Goal: Task Accomplishment & Management: Manage account settings

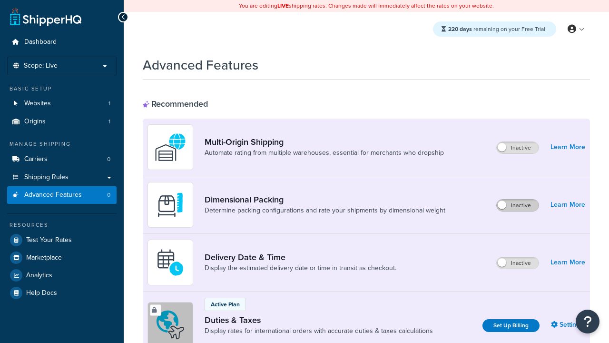
click at [518, 205] on label "Inactive" at bounding box center [518, 204] width 42 height 11
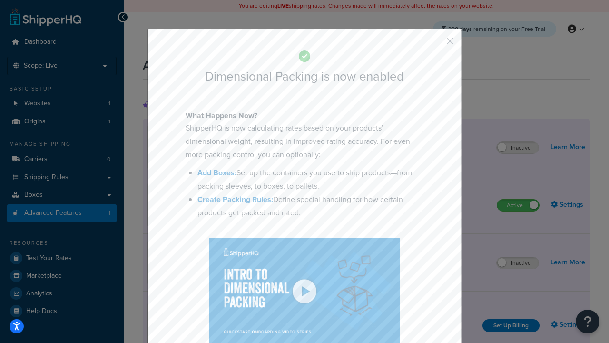
click at [436, 44] on button "button" at bounding box center [436, 44] width 2 height 2
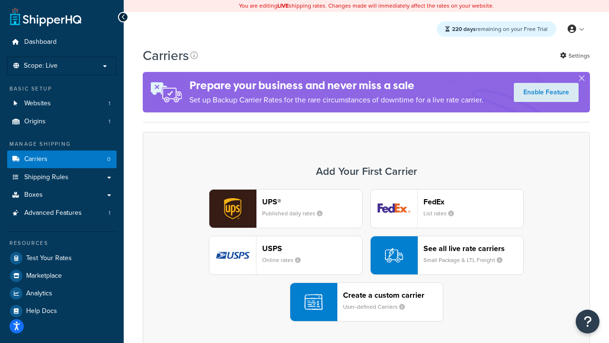
click at [367, 255] on div "UPS® Published daily rates FedEx List rates USPS Online rates See all live rate…" at bounding box center [367, 255] width 428 height 132
click at [474, 201] on header "FedEx" at bounding box center [474, 201] width 100 height 9
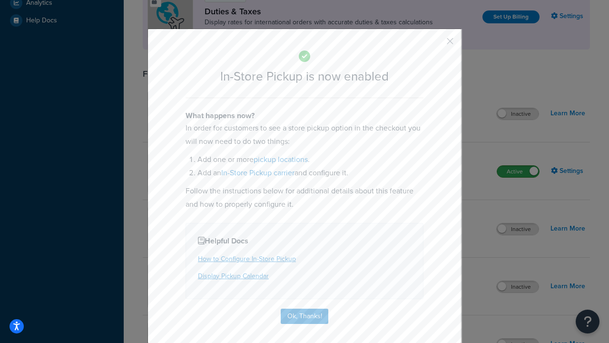
scroll to position [327, 0]
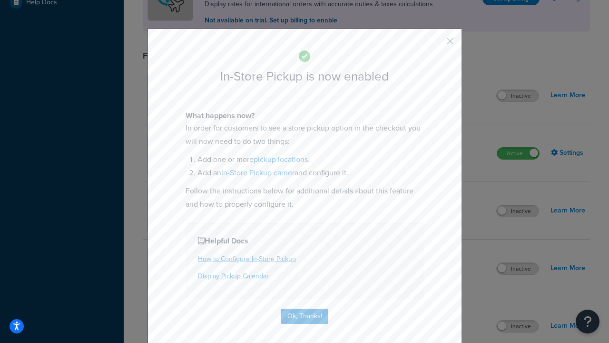
click at [436, 44] on button "button" at bounding box center [436, 44] width 2 height 2
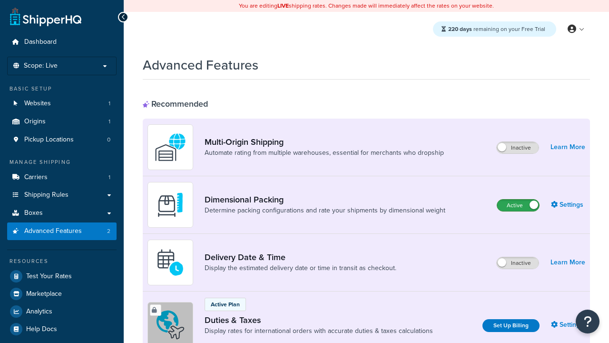
click at [518, 205] on label "Active" at bounding box center [519, 204] width 42 height 11
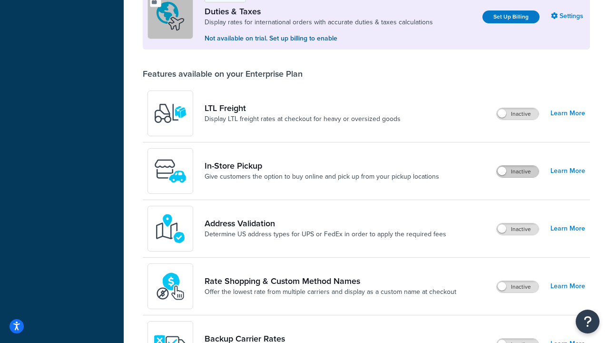
scroll to position [290, 0]
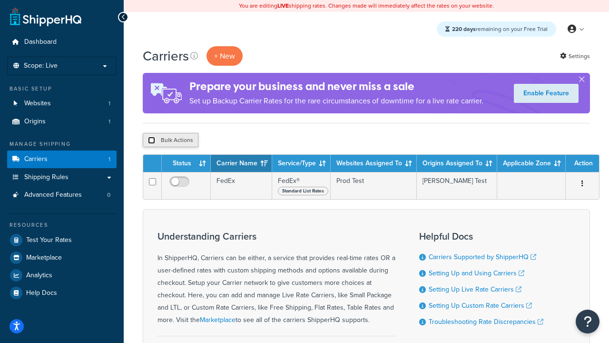
click at [151, 140] on input "checkbox" at bounding box center [151, 140] width 7 height 7
checkbox input "true"
click at [256, 140] on button "Delete" at bounding box center [254, 140] width 33 height 14
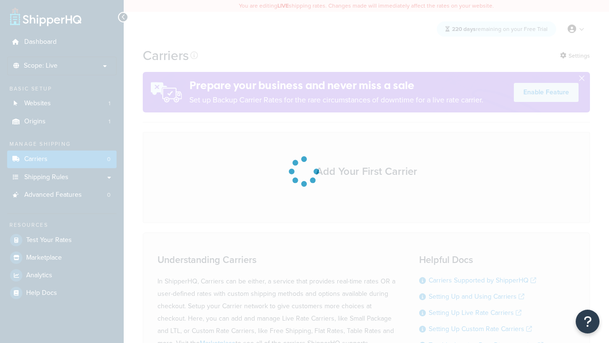
scroll to position [84, 0]
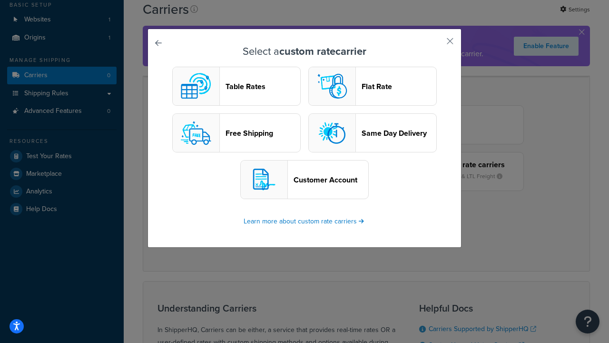
click at [237, 86] on header "Table Rates" at bounding box center [263, 86] width 75 height 9
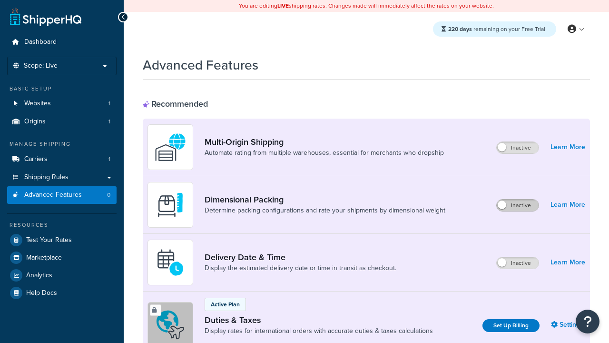
click at [518, 205] on label "Inactive" at bounding box center [518, 204] width 42 height 11
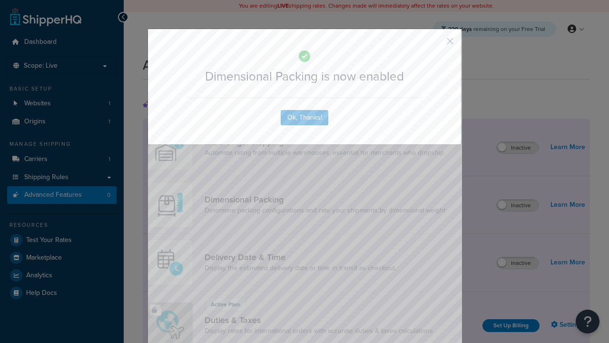
click at [436, 43] on button "button" at bounding box center [436, 44] width 2 height 2
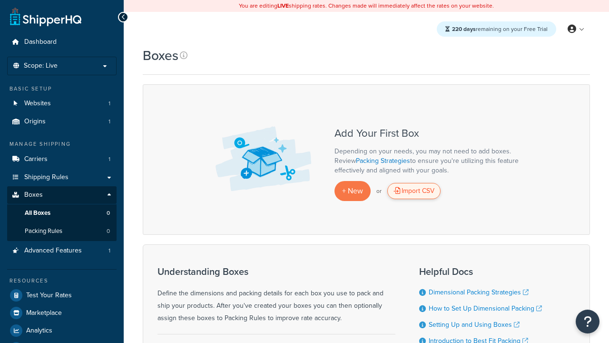
click at [414, 191] on div "Import CSV" at bounding box center [414, 191] width 53 height 16
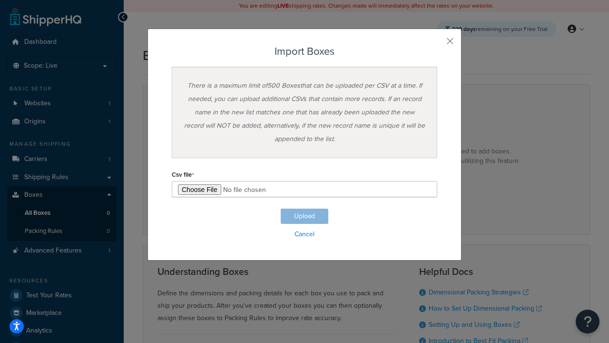
click at [305, 51] on h3 "Import Boxes" at bounding box center [305, 51] width 266 height 11
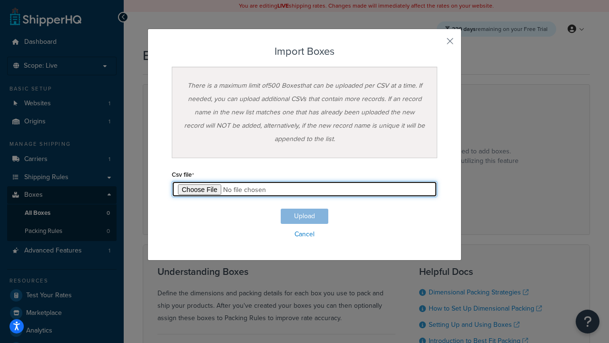
click at [305, 189] on input "file" at bounding box center [305, 189] width 266 height 16
type input "C:\fakepath\importBoxesSuccess.csv"
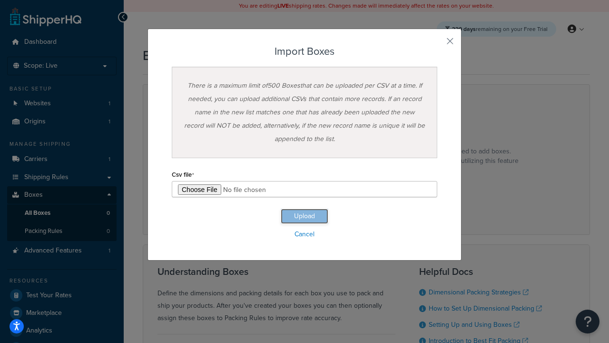
click at [305, 216] on button "Upload" at bounding box center [305, 216] width 48 height 15
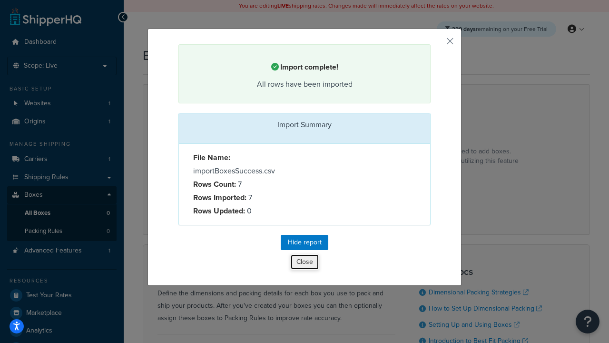
click at [305, 263] on button "Close" at bounding box center [304, 262] width 29 height 16
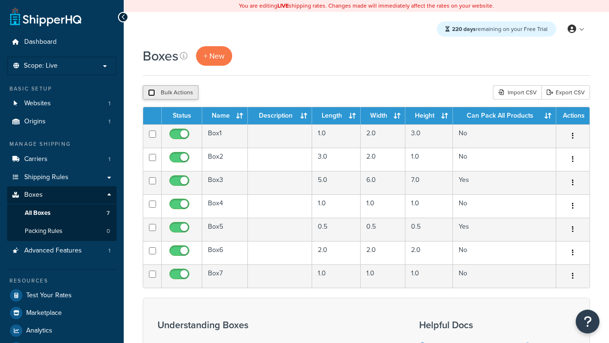
click at [151, 93] on input "checkbox" at bounding box center [151, 92] width 7 height 7
checkbox input "true"
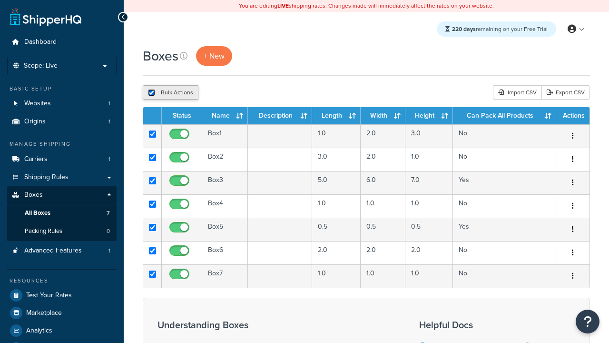
checkbox input "true"
click at [256, 93] on button "Delete" at bounding box center [254, 92] width 33 height 14
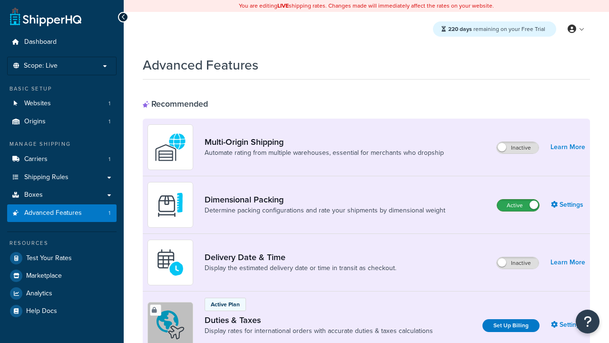
click at [518, 205] on label "Active" at bounding box center [519, 204] width 42 height 11
